Goal: Use online tool/utility: Utilize a website feature to perform a specific function

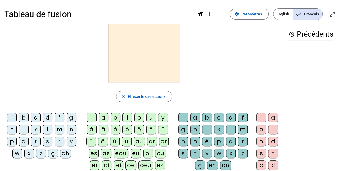
click at [47, 128] on div "l" at bounding box center [48, 129] width 10 height 10
click at [104, 120] on div "a" at bounding box center [104, 118] width 10 height 10
click at [56, 142] on div "t" at bounding box center [60, 141] width 10 height 10
click at [241, 140] on div "r" at bounding box center [243, 141] width 10 height 10
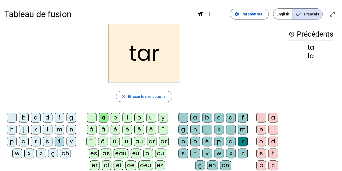
click at [37, 117] on div "c" at bounding box center [36, 118] width 10 height 10
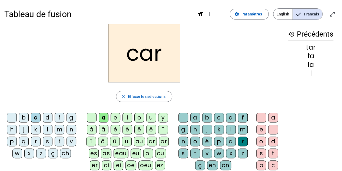
click at [25, 114] on div "b" at bounding box center [24, 118] width 10 height 10
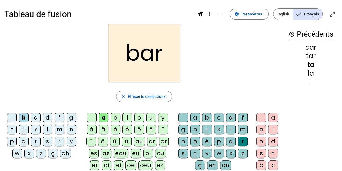
click at [9, 143] on div "p" at bounding box center [12, 141] width 10 height 10
click at [149, 120] on div "u" at bounding box center [151, 118] width 10 height 10
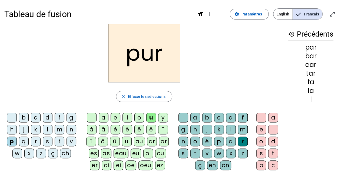
click at [48, 118] on div "d" at bounding box center [48, 118] width 10 height 10
click at [44, 141] on div "s" at bounding box center [48, 141] width 10 height 10
